Goal: Check status: Check status

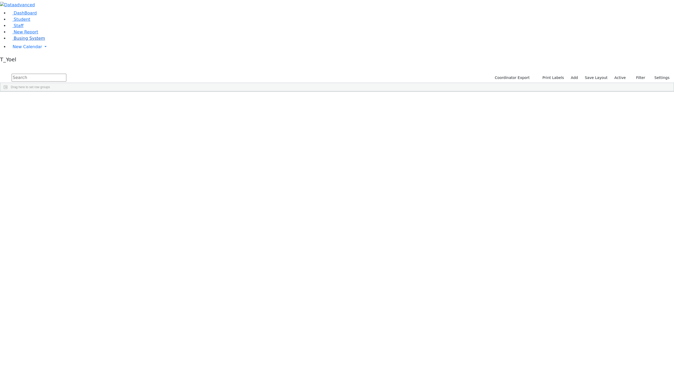
click at [18, 41] on link "Busing System" at bounding box center [26, 38] width 37 height 5
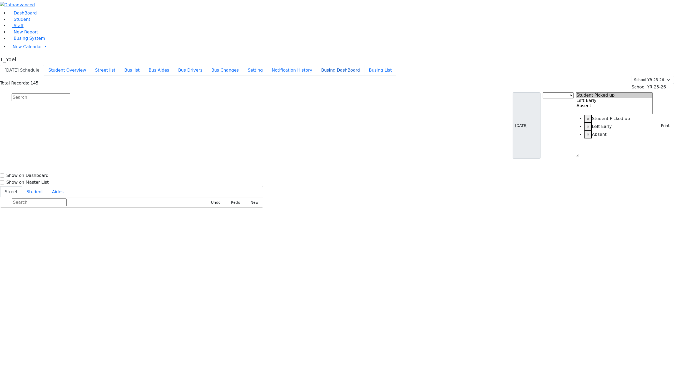
click at [352, 65] on button "Busing DashBoard" at bounding box center [341, 70] width 48 height 11
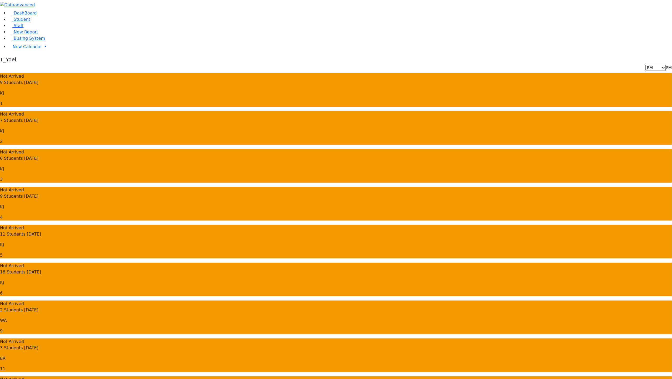
click at [666, 65] on span "PM" at bounding box center [669, 67] width 6 height 5
select select "3"
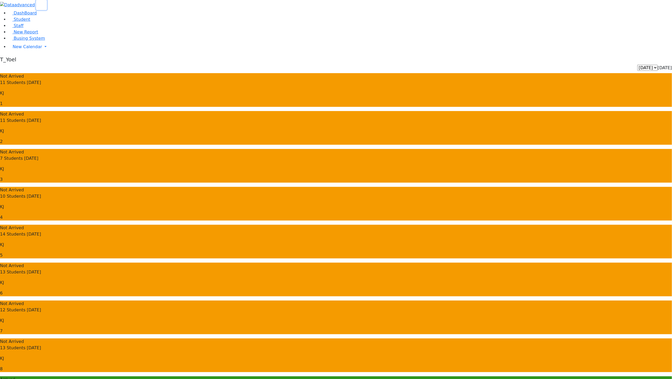
click at [43, 7] on icon "button" at bounding box center [41, 5] width 4 height 4
